Goal: Task Accomplishment & Management: Complete application form

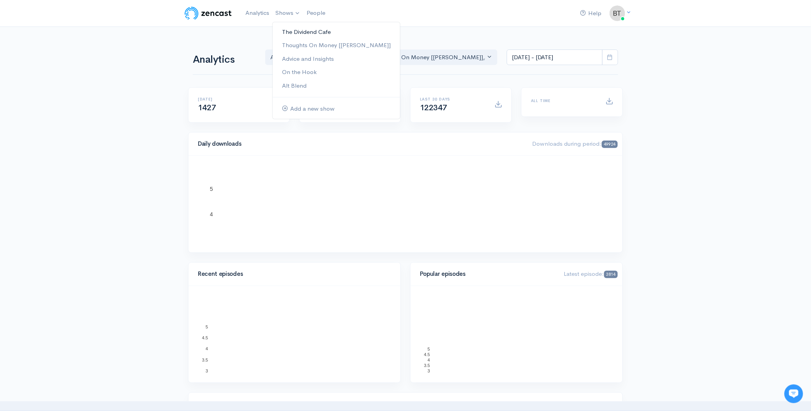
click at [288, 34] on link "The Dividend Cafe" at bounding box center [336, 32] width 127 height 14
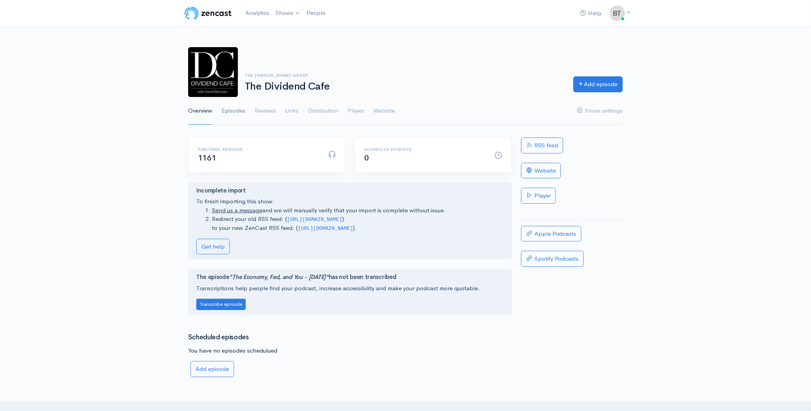
click at [232, 111] on link "Episodes" at bounding box center [234, 111] width 24 height 28
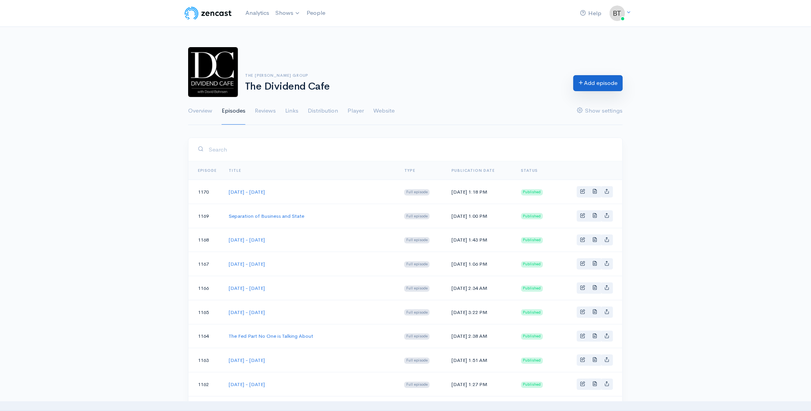
click at [602, 78] on link "Add episode" at bounding box center [597, 83] width 49 height 16
select select "8"
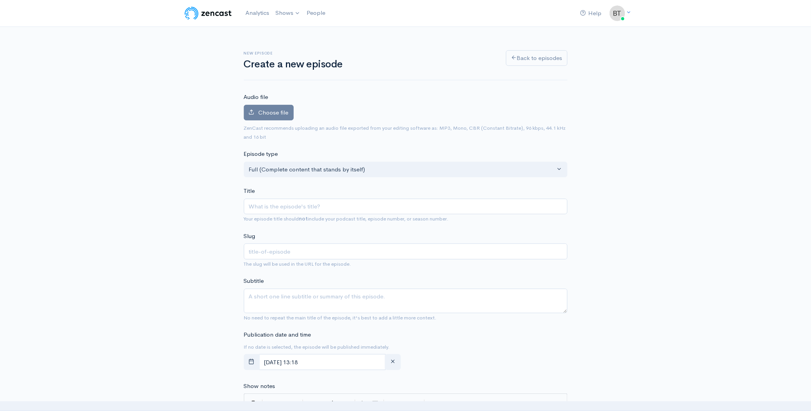
type input "W"
type input "w"
type input "We"
type input "we"
type input "[PERSON_NAME]"
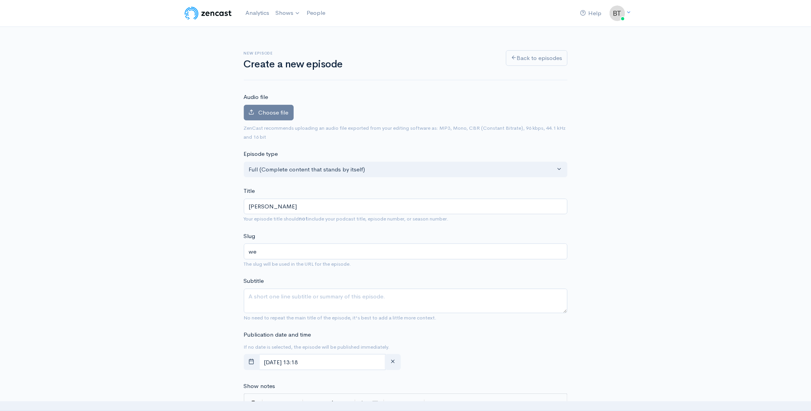
type input "wen"
type input "Wend"
type input "wend"
type input "[PERSON_NAME]"
type input "wen"
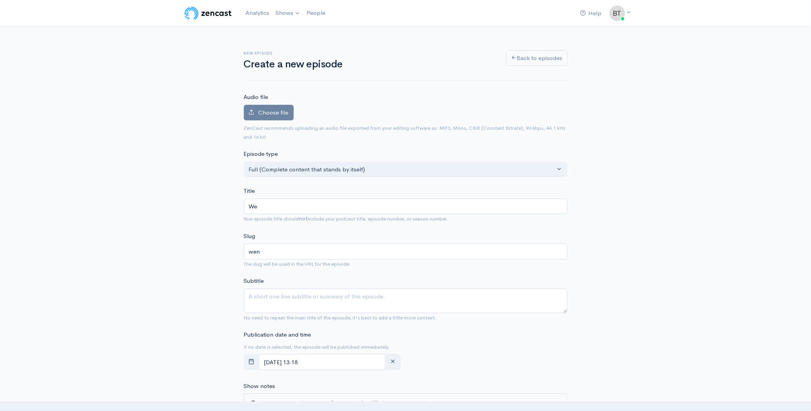
type input "Wed"
type input "wed"
type input "Wedn"
type input "wedn"
type input "Wedne"
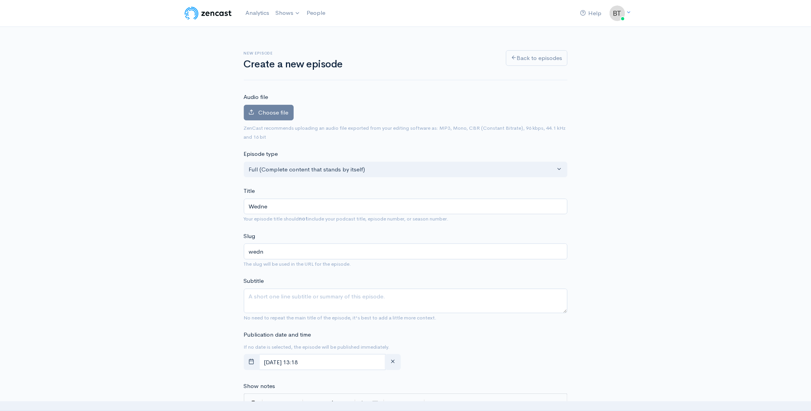
type input "wedne"
type input "Wednes"
type input "wednes"
type input "Wednesd"
type input "wednesd"
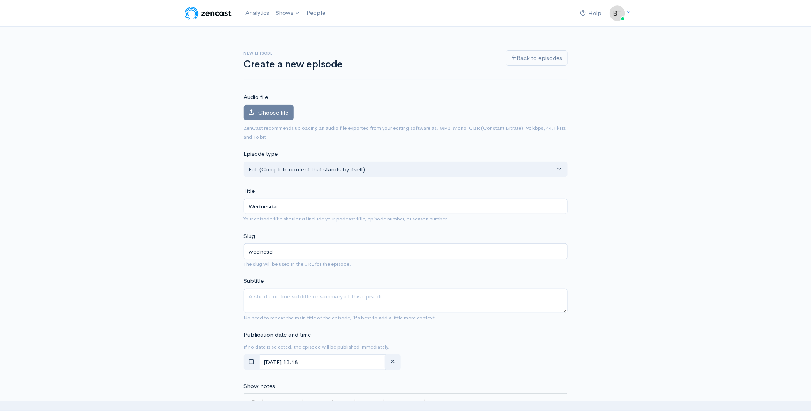
type input "[DATE]"
type input "[DATE] - S"
type input "[DATE]-s"
type input "[DATE] - Se"
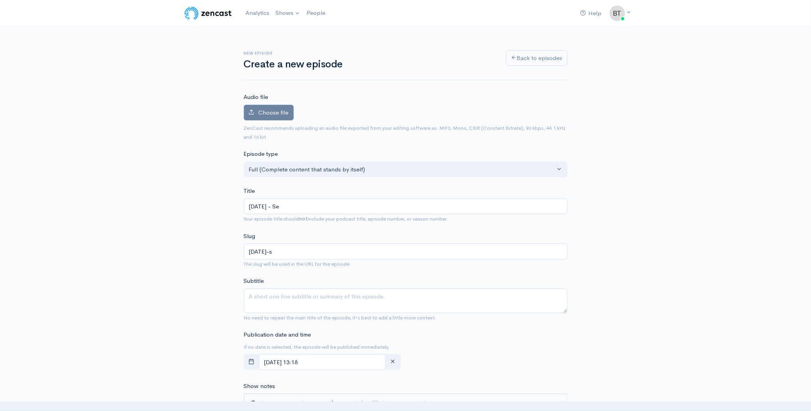
type input "[DATE]-se"
type input "[DATE] - Sep"
type input "[DATE]-sep"
type input "[DATE] - Sept"
type input "[DATE]-sept"
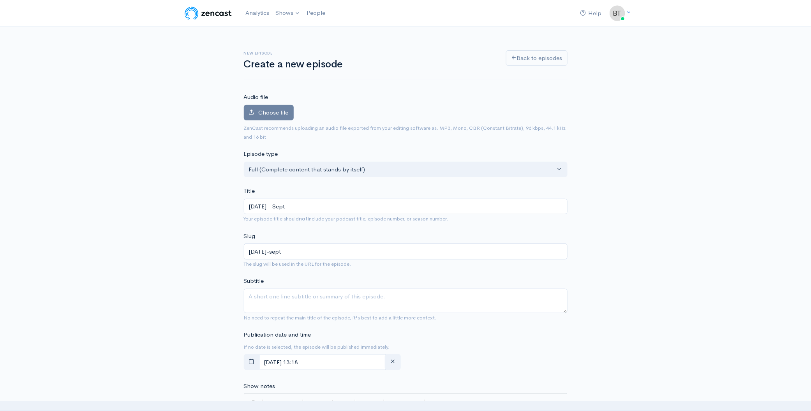
type input "[DATE] - Septe"
type input "[DATE]-septe"
type input "[DATE] - Septem"
type input "[DATE]-septem"
type input "[DATE] - Septemb"
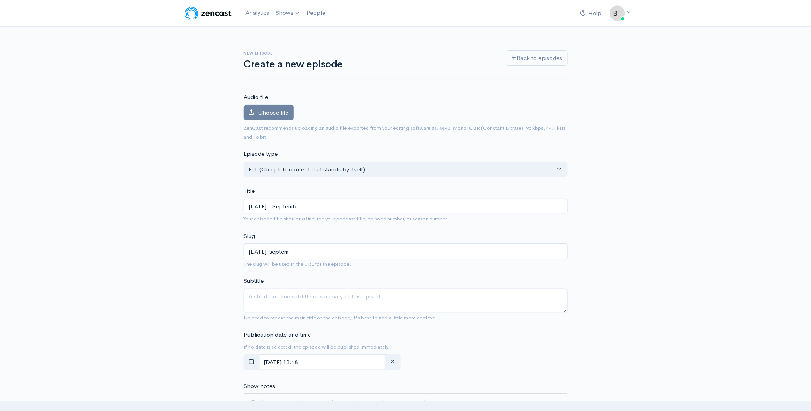
type input "[DATE]-septemb"
type input "[DATE] - September"
type input "[DATE]-september"
type input "[DATE] - [DATE]"
type input "[DATE]-september-3"
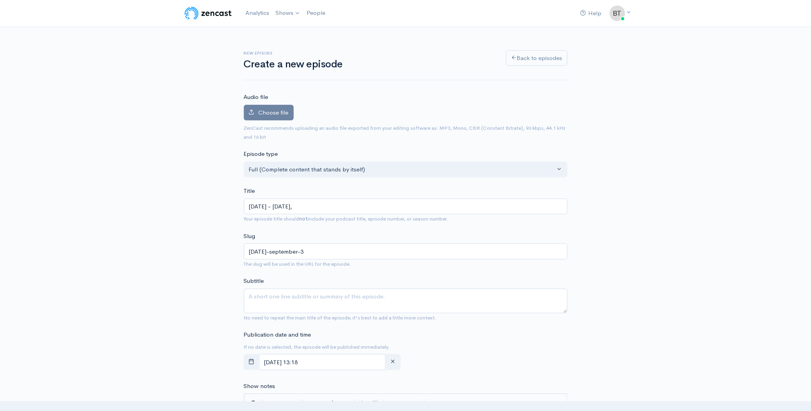
type input "[DATE] - [DATE], 2"
type input "[DATE]-september-3-2"
type input "[DATE] - [DATE]"
type input "[DATE]-[DATE]"
type input "[DATE] - [DATE], 202"
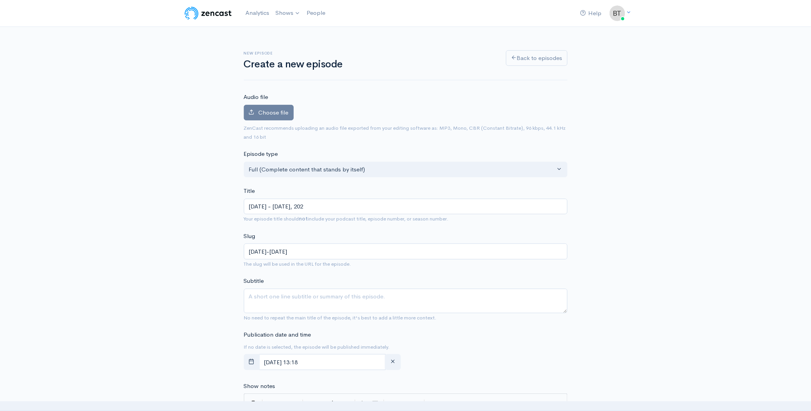
type input "[DATE]-[DATE]"
type input "[DATE] - [DATE]"
type input "[DATE]-[DATE]"
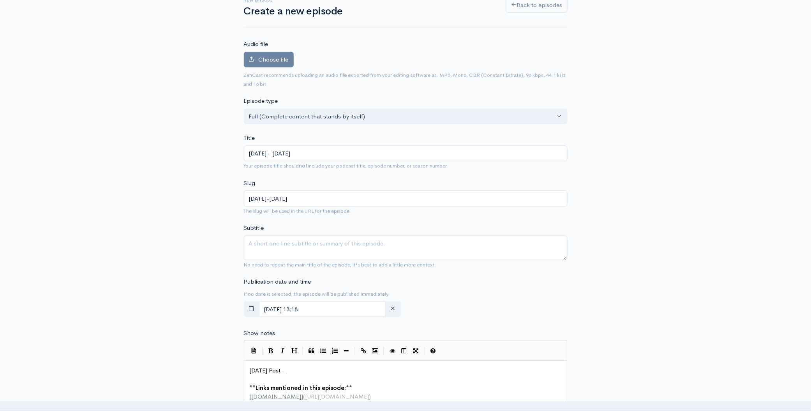
type input "[DATE] - [DATE]"
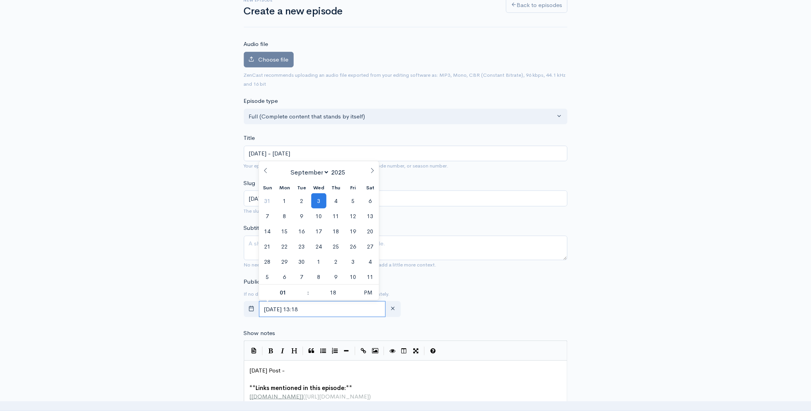
click at [348, 310] on input "[DATE] 13:18" at bounding box center [322, 309] width 127 height 16
click at [333, 204] on span "4" at bounding box center [335, 200] width 15 height 15
type input "[DATE] 13:18"
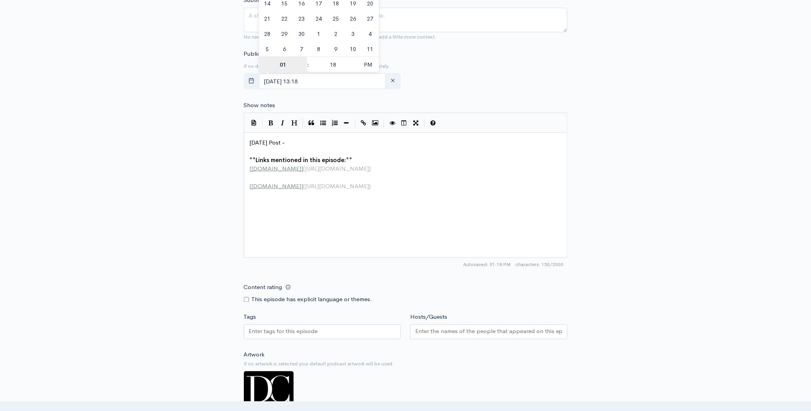
scroll to position [285, 0]
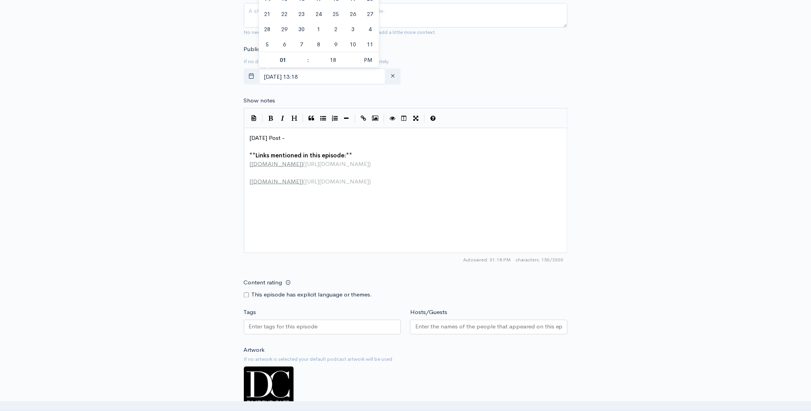
click at [501, 323] on input "Hosts/Guests" at bounding box center [488, 326] width 147 height 9
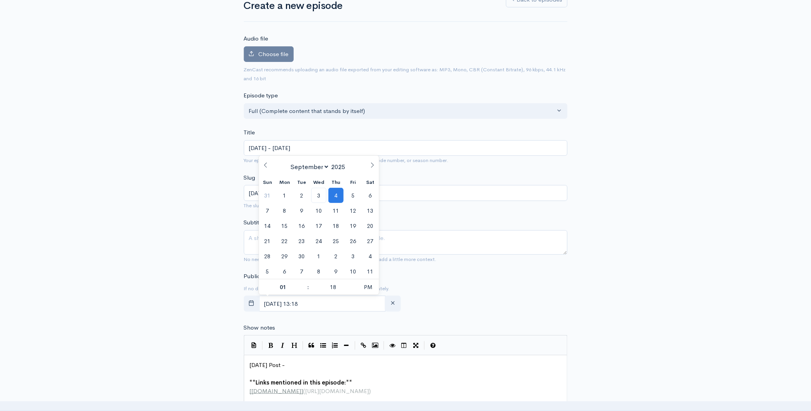
scroll to position [0, 0]
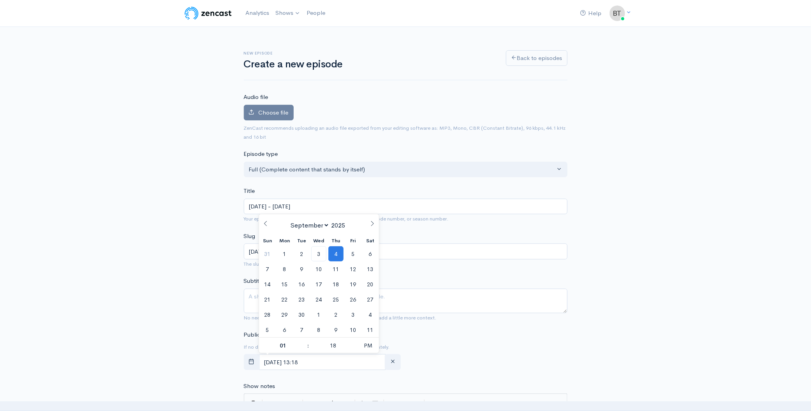
click at [653, 126] on div "New episode Create a new episode Back to episodes Audio file Choose file 0 ZenC…" at bounding box center [405, 414] width 811 height 774
